Goal: Transaction & Acquisition: Subscribe to service/newsletter

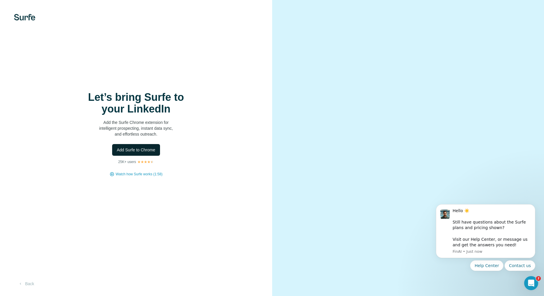
click at [141, 150] on span "Add Surfe to Chrome" at bounding box center [136, 150] width 39 height 6
click at [433, 96] on video at bounding box center [408, 148] width 210 height 105
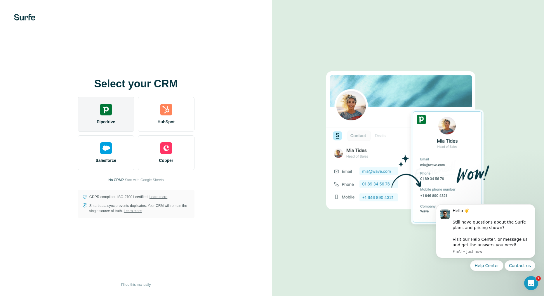
click at [108, 110] on img at bounding box center [106, 110] width 12 height 12
